Goal: Information Seeking & Learning: Learn about a topic

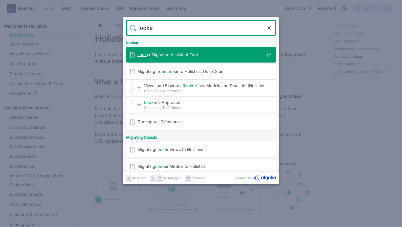
type input "looker"
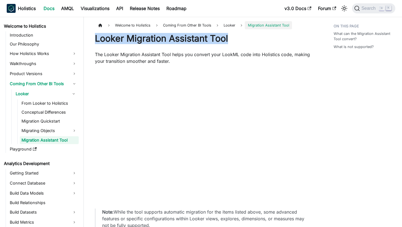
drag, startPoint x: 94, startPoint y: 36, endPoint x: 259, endPoint y: 39, distance: 164.9
click at [259, 39] on article "Welcome to Holistics Coming From Other BI Tools Looker Migration Assistant Tool…" at bounding box center [203, 212] width 225 height 382
copy h1 "Looker Migration Assistant Tool"
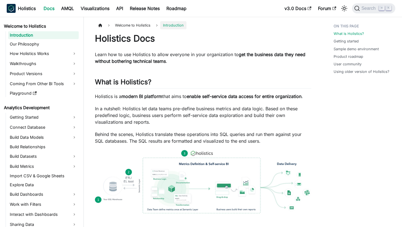
click at [174, 79] on h2 "What is Holistics? ​" at bounding box center [203, 83] width 217 height 11
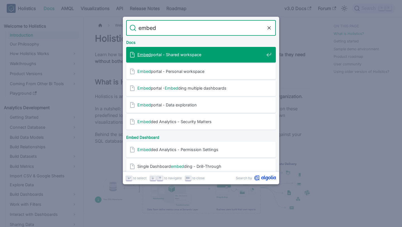
type input "embed"
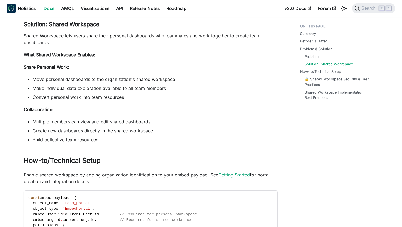
scroll to position [284, 0]
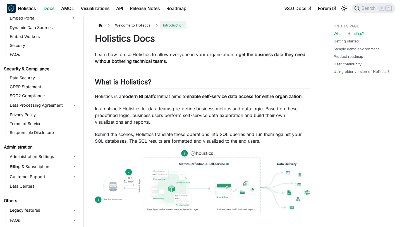
scroll to position [503, 0]
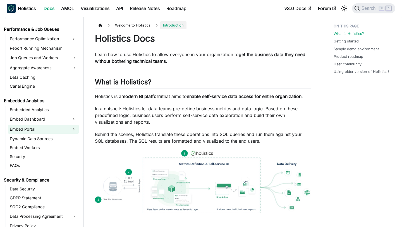
click at [51, 130] on link "Embed Portal" at bounding box center [38, 129] width 61 height 9
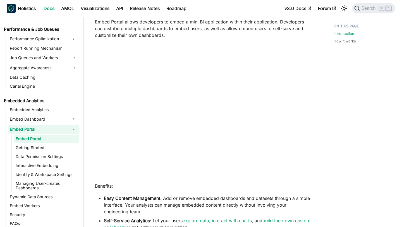
scroll to position [113, 0]
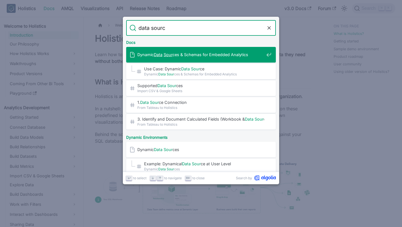
type input "data source"
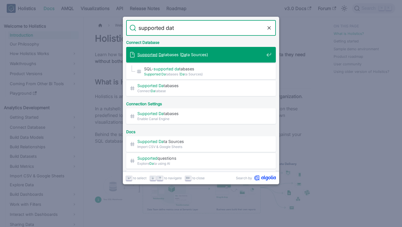
type input "supported data"
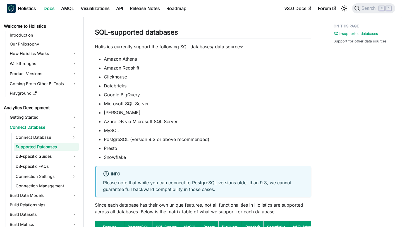
scroll to position [37, 0]
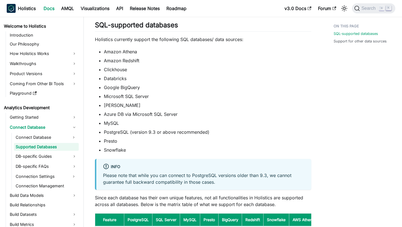
click at [274, 46] on div "Supported Databases (Data Sources) SQL-supported databases ​ Holistics currentl…" at bounding box center [203, 191] width 217 height 391
drag, startPoint x: 181, startPoint y: 39, endPoint x: 204, endPoint y: 39, distance: 22.9
click at [204, 39] on p "Holistics currently support the following SQL databases/ data sources:" at bounding box center [203, 39] width 217 height 7
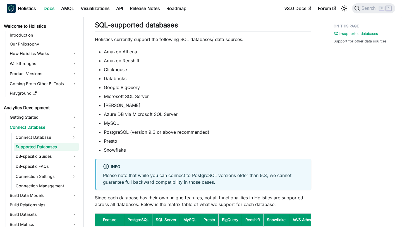
click at [220, 94] on li "Microsoft SQL Server" at bounding box center [208, 96] width 208 height 7
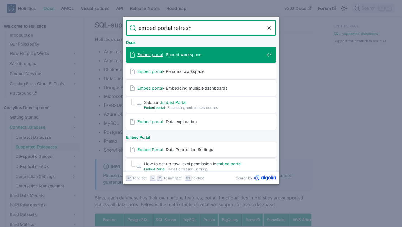
click at [180, 28] on input "embed portal refresh" at bounding box center [201, 28] width 130 height 16
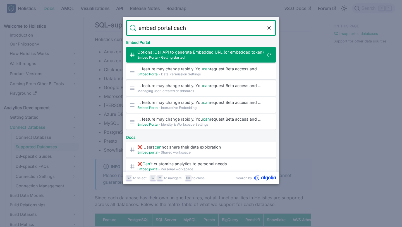
type input "embed portal cache"
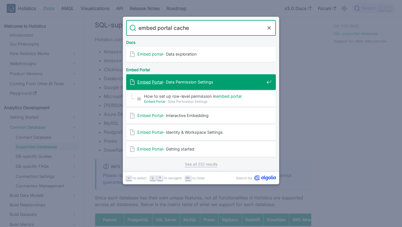
scroll to position [70, 0]
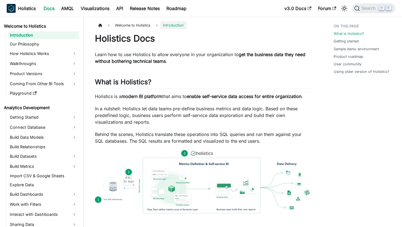
click at [196, 52] on p "Learn how to use Holistics to allow everyone in your organization to get the bu…" at bounding box center [203, 57] width 217 height 13
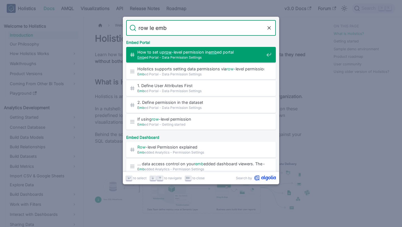
type input "row le embe"
click at [192, 56] on span "Embe d Portal - Data Permission Settings" at bounding box center [200, 57] width 127 height 5
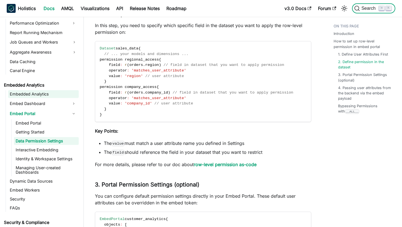
scroll to position [521, 0]
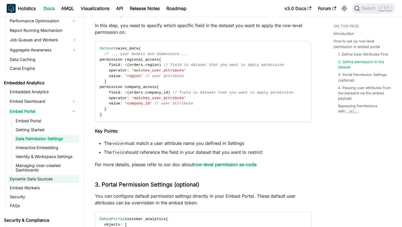
click at [45, 180] on link "Dynamic Data Sources" at bounding box center [43, 179] width 71 height 8
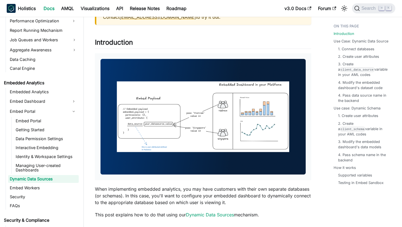
scroll to position [71, 0]
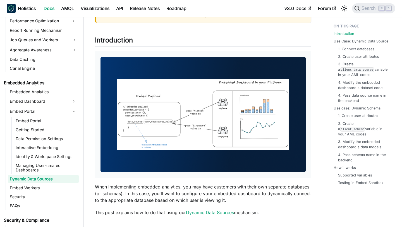
click at [242, 124] on img at bounding box center [203, 114] width 205 height 115
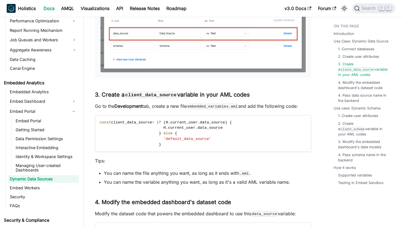
scroll to position [474, 0]
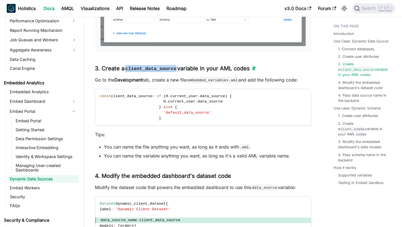
drag, startPoint x: 127, startPoint y: 68, endPoint x: 179, endPoint y: 68, distance: 52.5
click at [179, 68] on h3 "3. Create a client_data_source variable in your AML codes ​" at bounding box center [203, 68] width 217 height 7
click at [203, 68] on h3 "3. Create a client_data_source variable in your AML codes ​" at bounding box center [203, 68] width 217 height 7
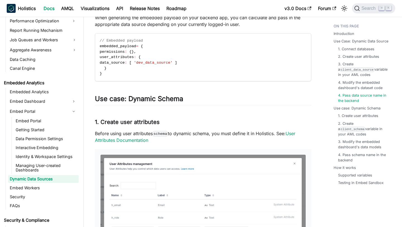
scroll to position [739, 0]
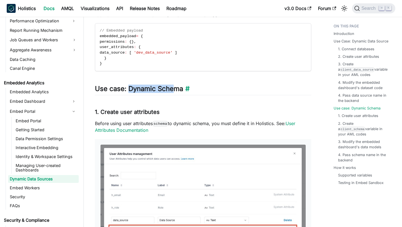
drag, startPoint x: 130, startPoint y: 89, endPoint x: 176, endPoint y: 90, distance: 46.4
click at [176, 90] on h2 "Use case: Dynamic Schema ​" at bounding box center [203, 90] width 217 height 11
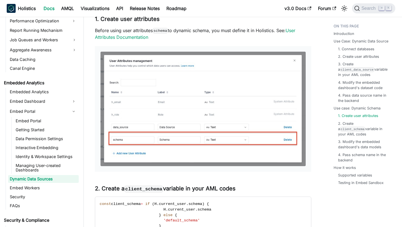
scroll to position [833, 0]
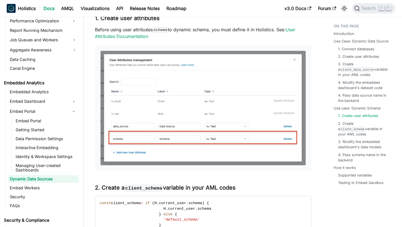
click at [226, 34] on p "Before using user attributes schema to dynamic schema, you must define it in Ho…" at bounding box center [203, 32] width 217 height 13
